Goal: Information Seeking & Learning: Learn about a topic

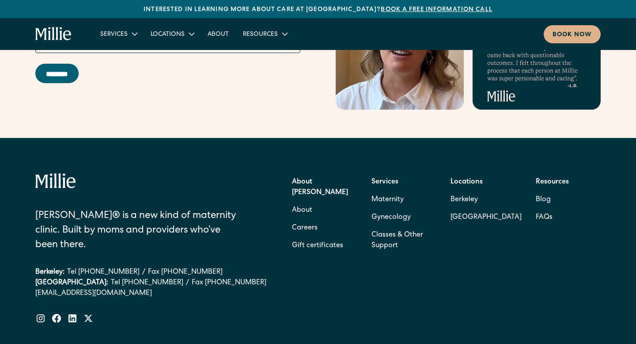
scroll to position [3576, 0]
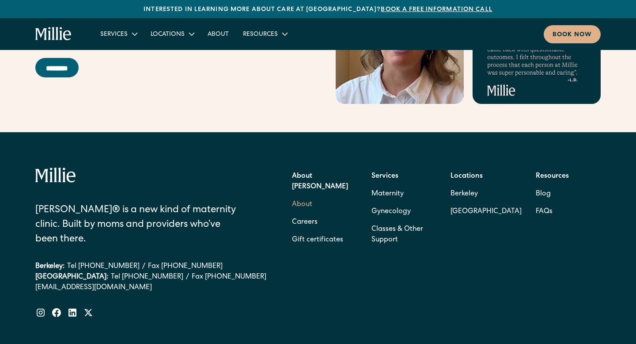
click at [301, 196] on link "About" at bounding box center [302, 205] width 20 height 18
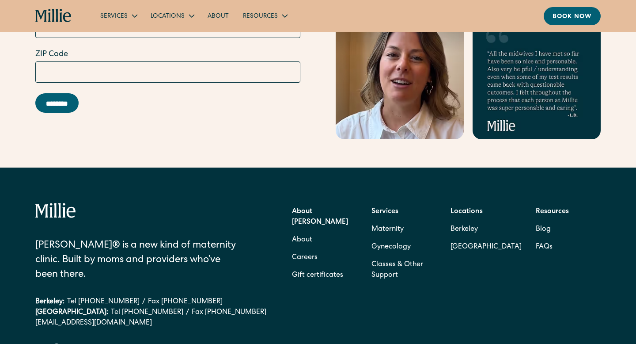
scroll to position [2872, 0]
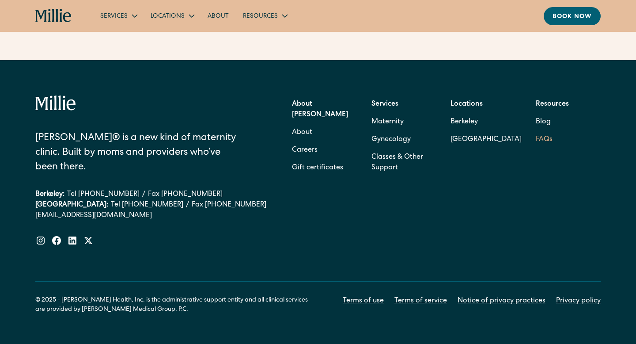
click at [542, 131] on link "FAQs" at bounding box center [544, 140] width 17 height 18
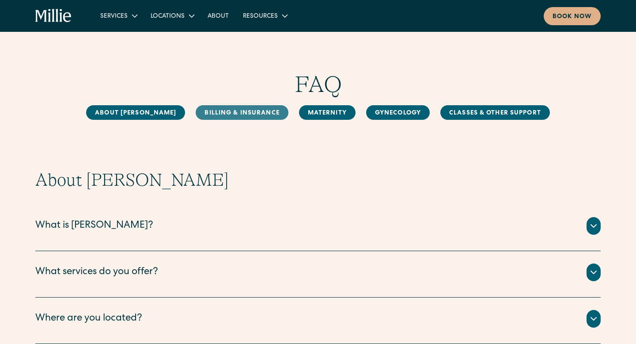
click at [239, 113] on link "Billing & Insurance" at bounding box center [242, 112] width 92 height 15
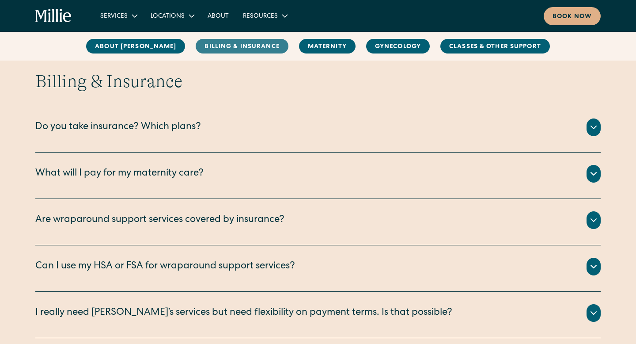
scroll to position [404, 0]
click at [228, 135] on div "Do you take insurance? Which plans?" at bounding box center [317, 127] width 565 height 18
